Goal: Information Seeking & Learning: Learn about a topic

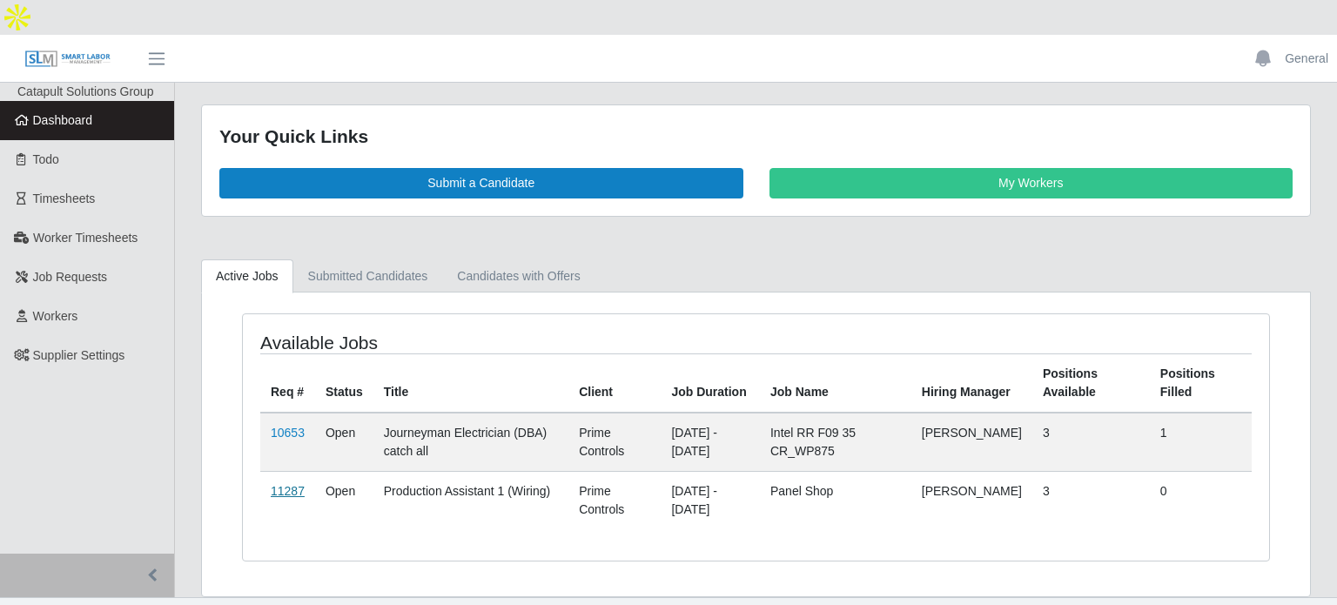
click at [293, 484] on link "11287" at bounding box center [288, 491] width 34 height 14
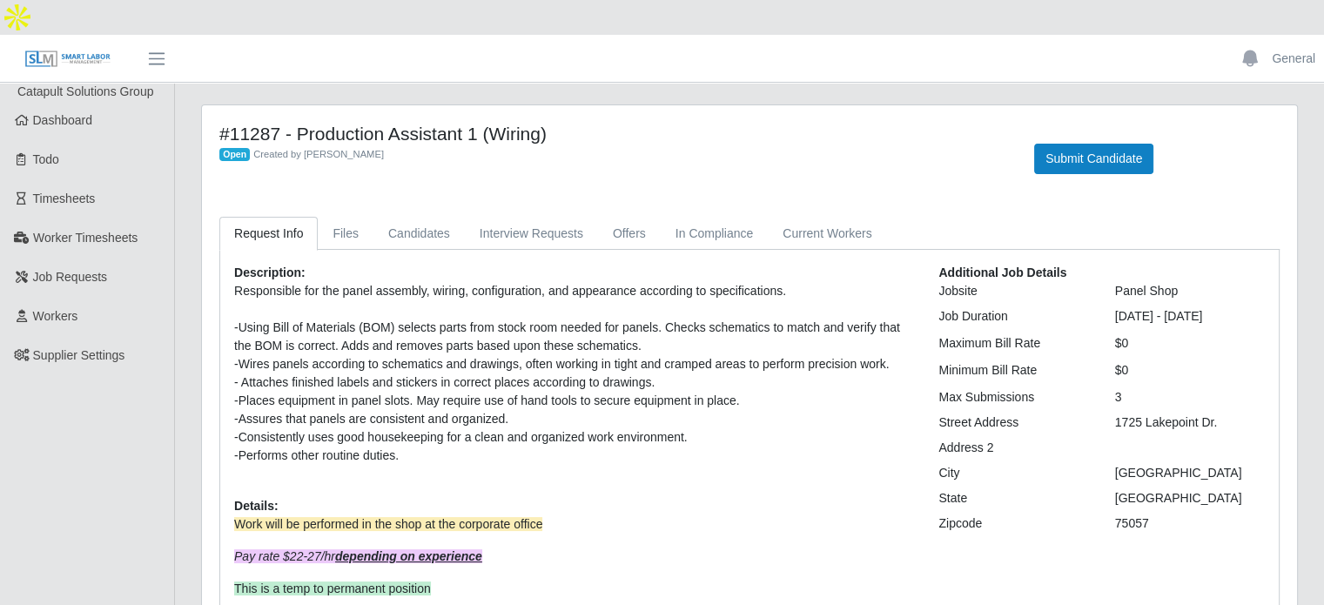
drag, startPoint x: 554, startPoint y: 105, endPoint x: 294, endPoint y: 97, distance: 259.6
click at [294, 123] on h4 "#11287 - Production Assistant 1 (Wiring)" at bounding box center [613, 134] width 789 height 22
copy h4 "Production Assistant 1 (Wiring)"
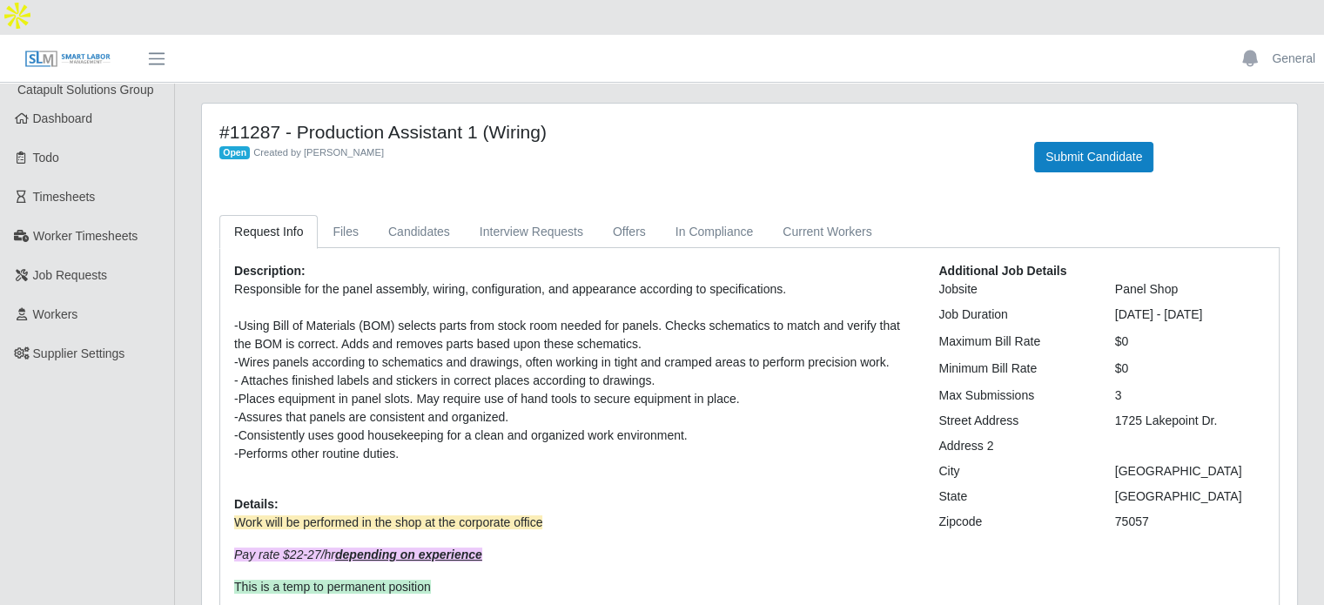
click at [1194, 412] on div "1725 Lakepoint Dr." at bounding box center [1190, 421] width 176 height 18
copy div "1725 Lakepoint Dr."
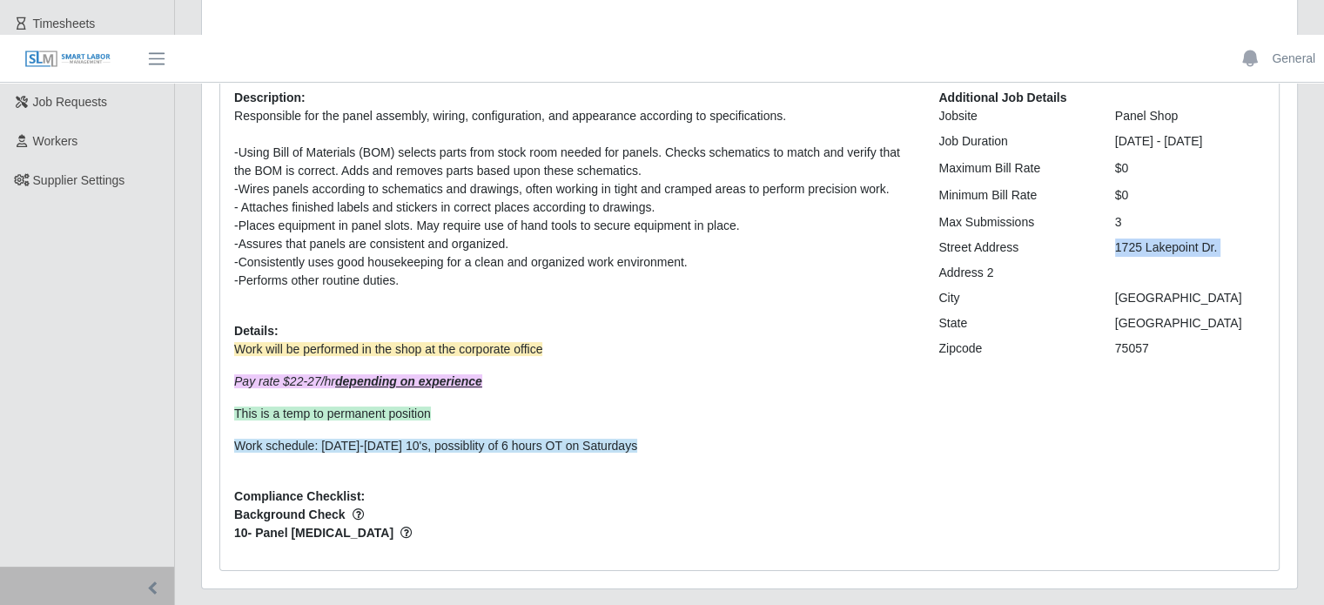
scroll to position [187, 0]
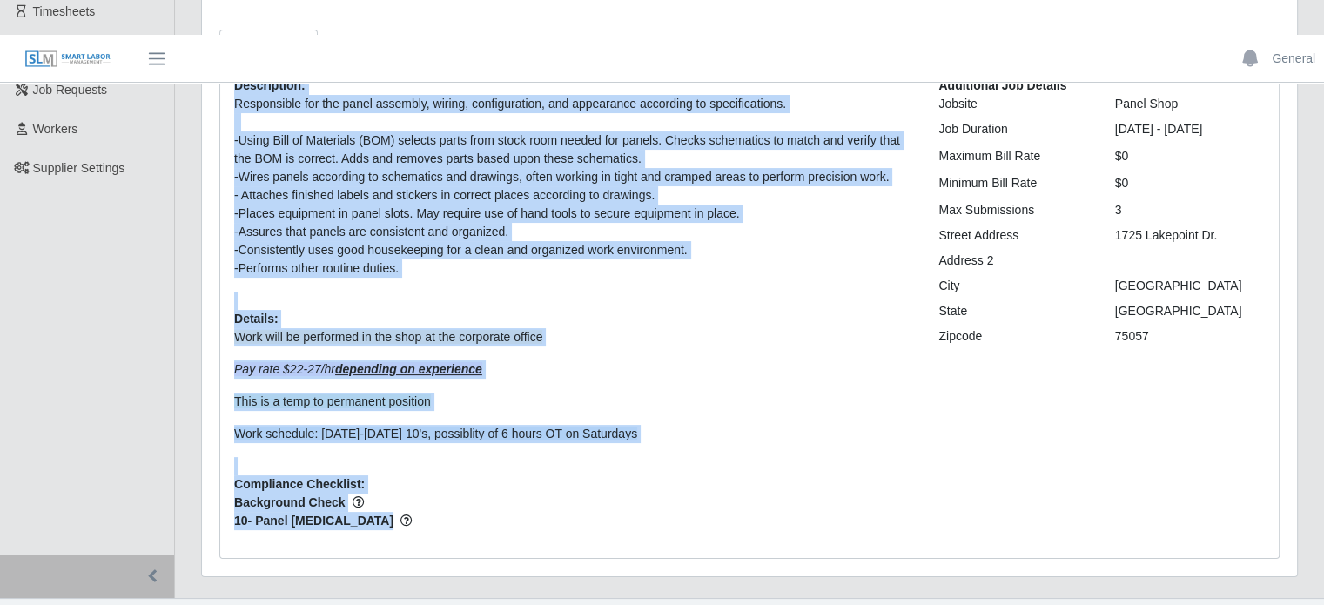
drag, startPoint x: 360, startPoint y: 494, endPoint x: 211, endPoint y: 53, distance: 466.1
click at [211, 53] on div "Request Info Files Candidates Interview Requests Offers In Compliance Current W…" at bounding box center [749, 294] width 1086 height 529
copy div "Loremipsumd: Sitametcons adi eli seddo eiusmodt, incidi, utlaboreetdol, mag ali…"
